Goal: Check status: Check status

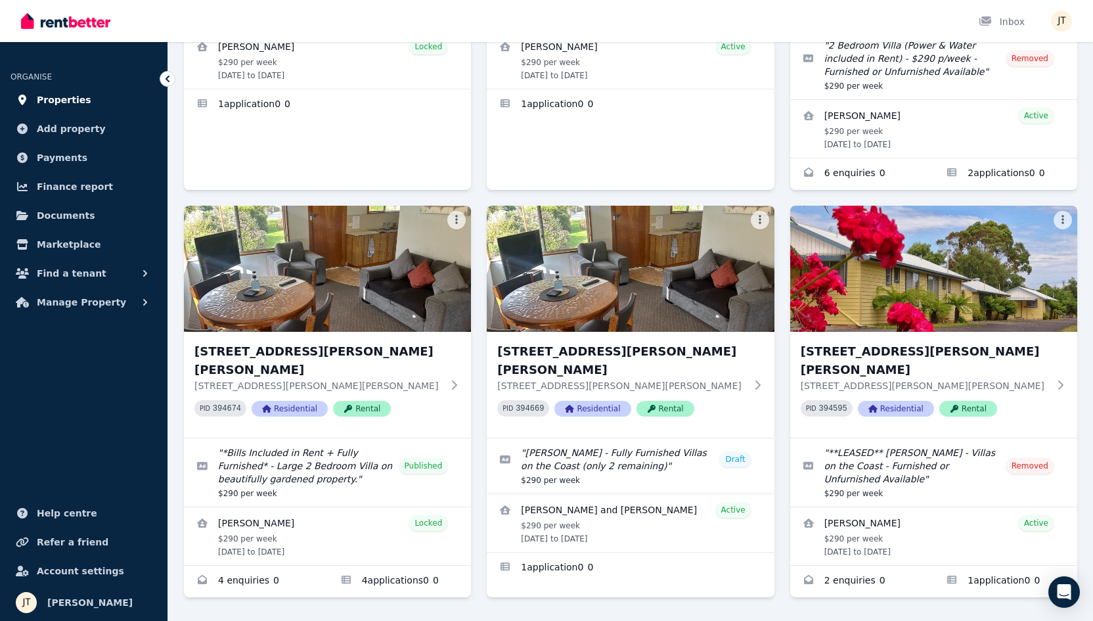
click at [55, 102] on span "Properties" at bounding box center [64, 100] width 55 height 16
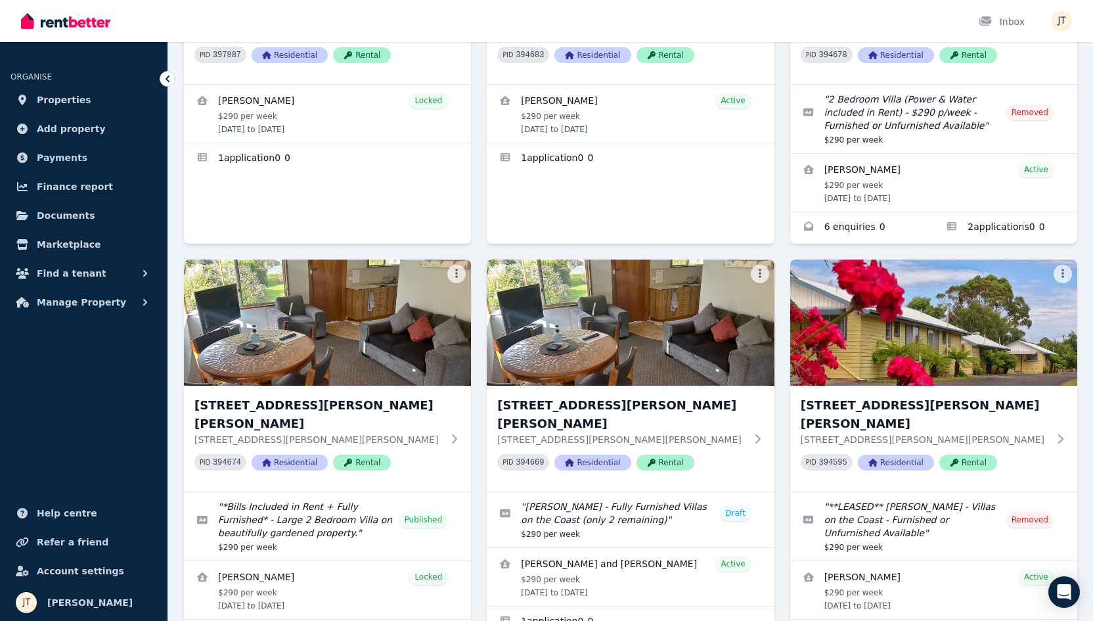
scroll to position [324, 0]
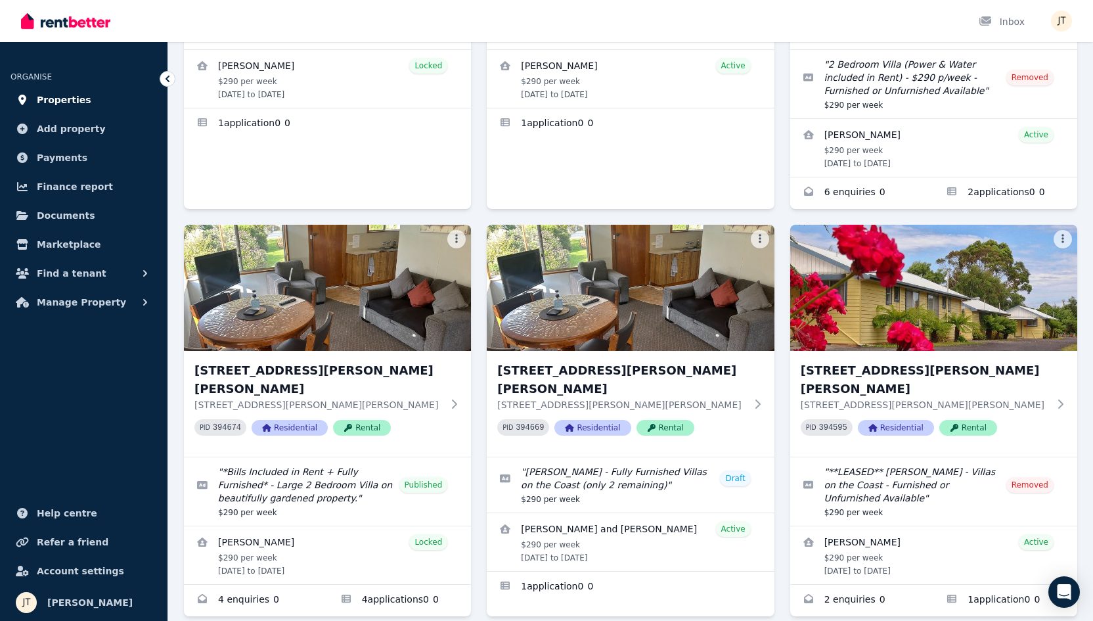
click at [72, 102] on span "Properties" at bounding box center [64, 100] width 55 height 16
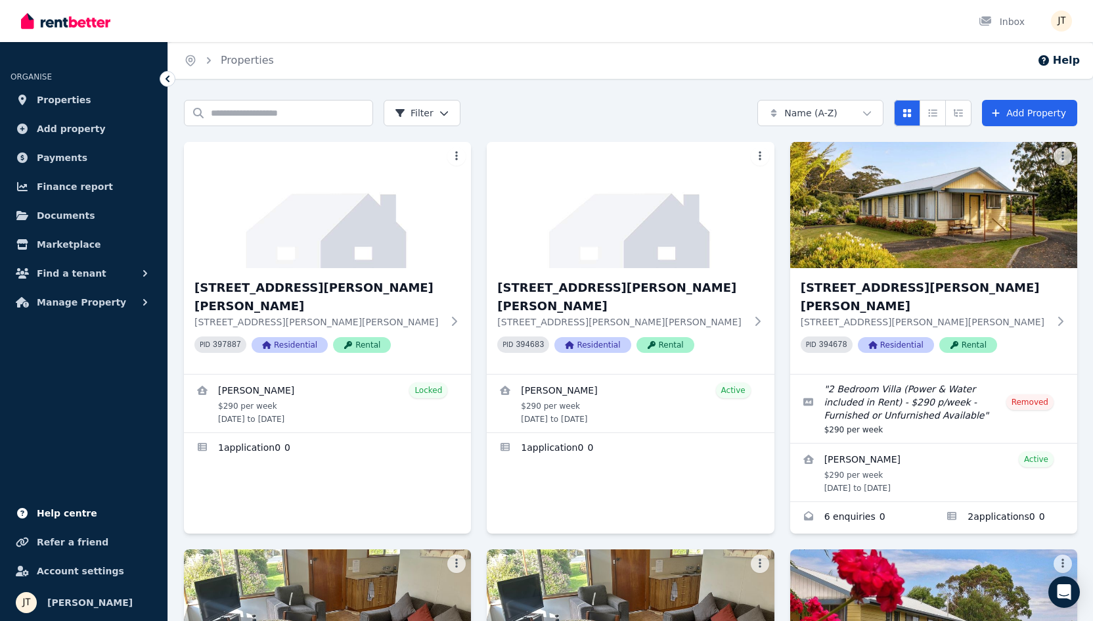
scroll to position [0, 0]
click at [72, 159] on span "Payments" at bounding box center [62, 158] width 51 height 16
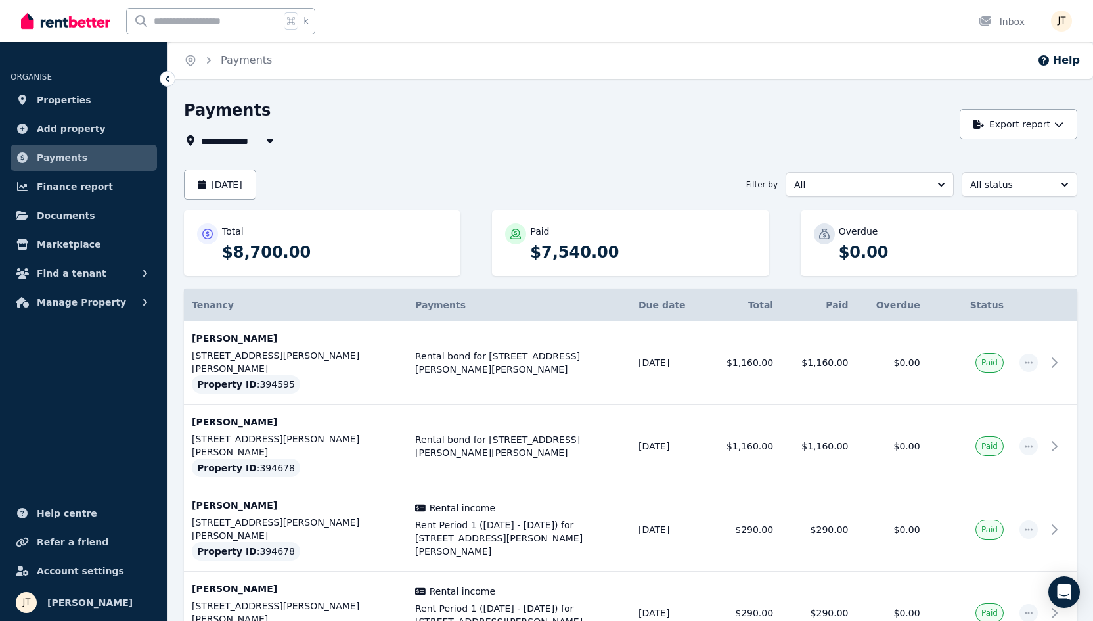
click at [870, 181] on span "All" at bounding box center [860, 184] width 133 height 13
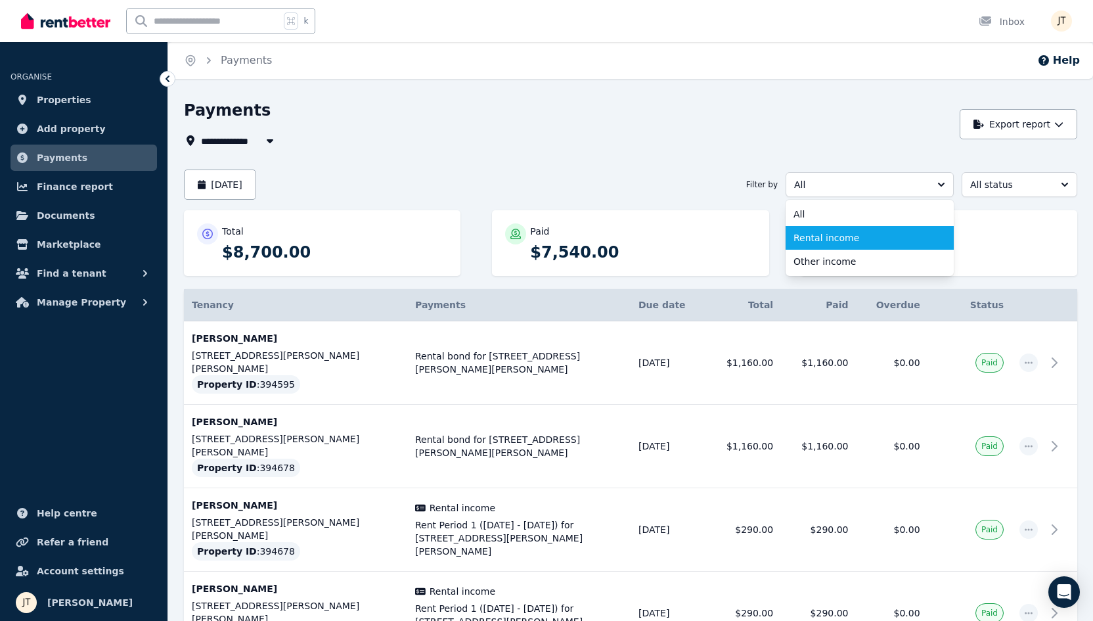
click at [844, 236] on span "Rental income" at bounding box center [861, 237] width 137 height 13
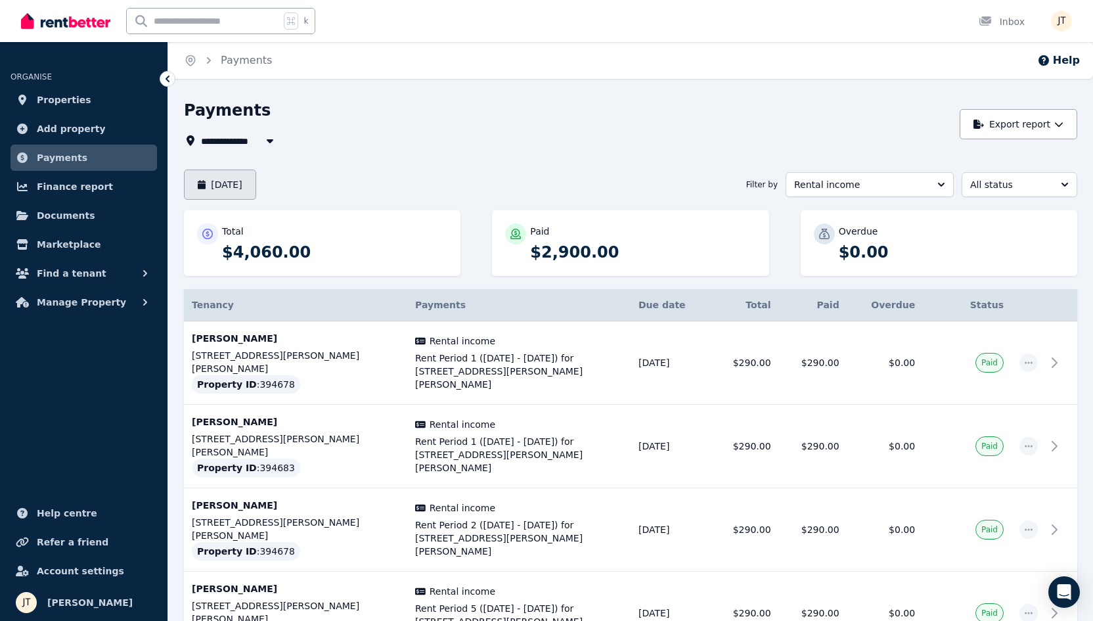
click at [256, 184] on button "[DATE]" at bounding box center [220, 184] width 72 height 30
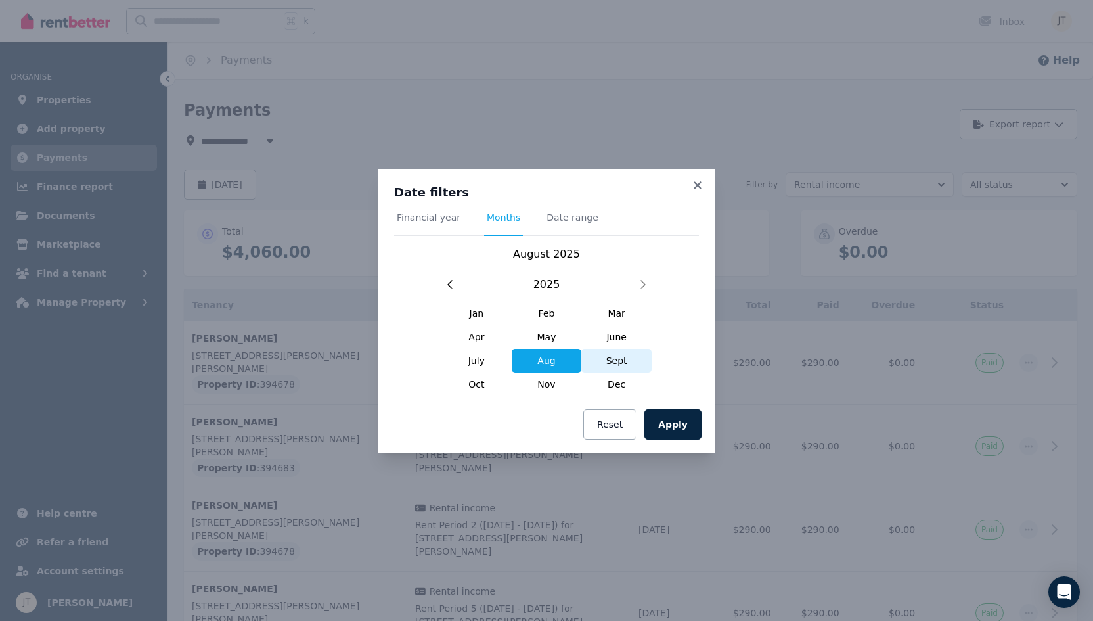
click at [609, 351] on span "Sept" at bounding box center [616, 361] width 70 height 24
click at [667, 418] on button "Apply" at bounding box center [672, 424] width 57 height 30
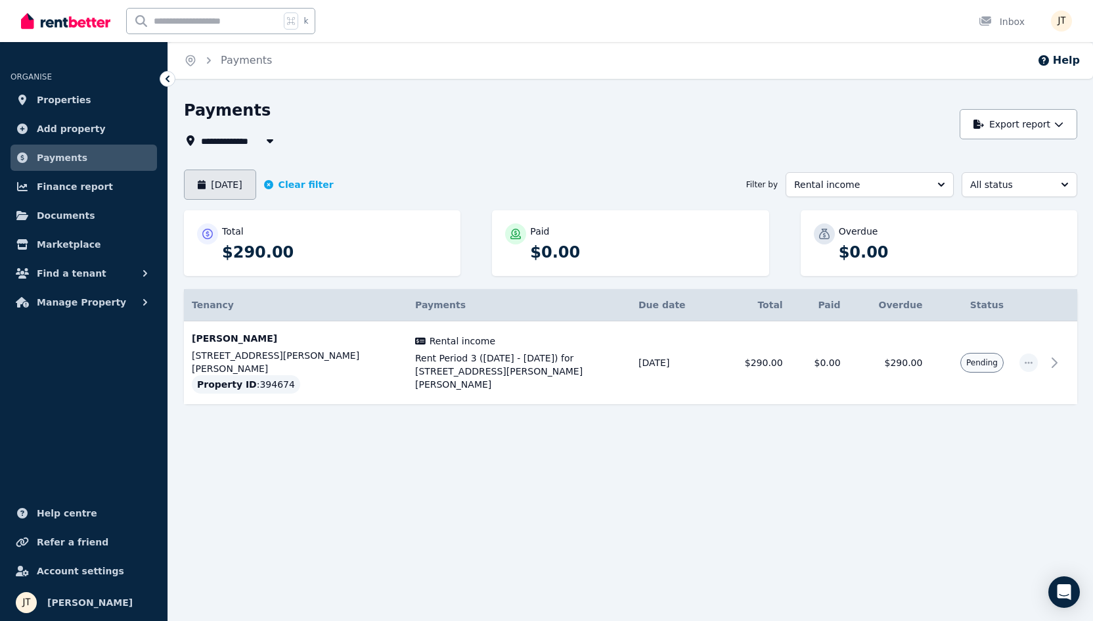
click at [256, 185] on button "[DATE]" at bounding box center [220, 184] width 72 height 30
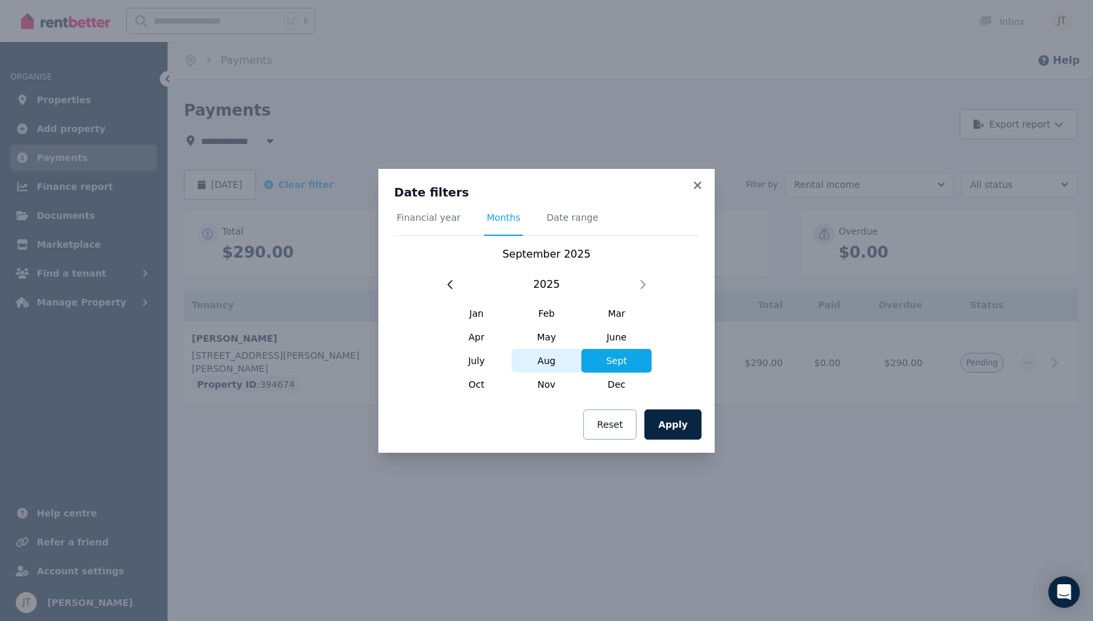
click at [548, 364] on span "Aug" at bounding box center [547, 361] width 70 height 24
click at [677, 427] on button "Apply" at bounding box center [672, 424] width 57 height 30
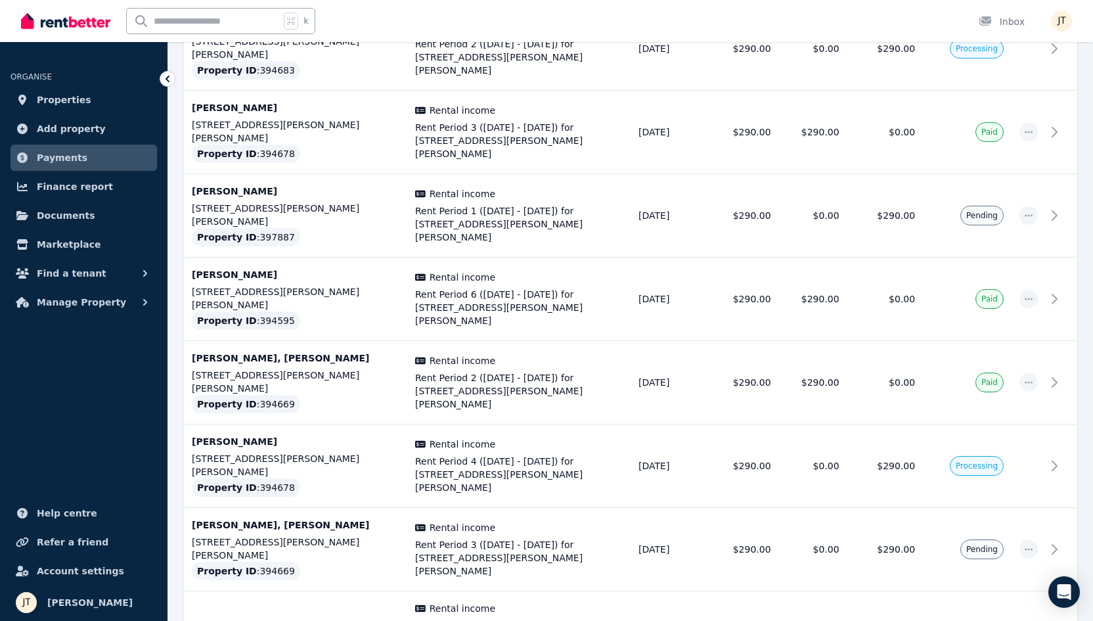
scroll to position [730, 0]
